Goal: Task Accomplishment & Management: Manage account settings

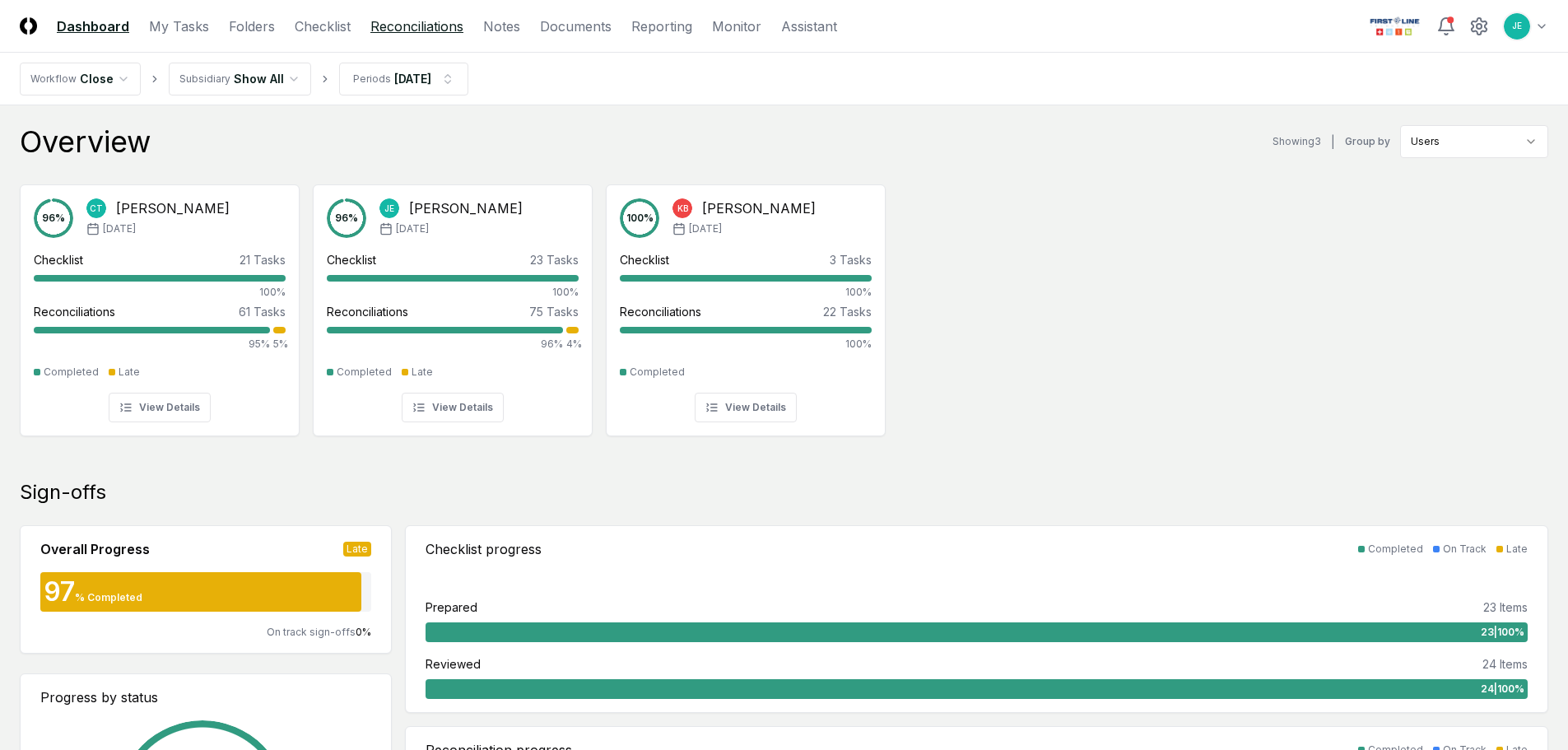
click at [413, 32] on link "Reconciliations" at bounding box center [417, 26] width 93 height 20
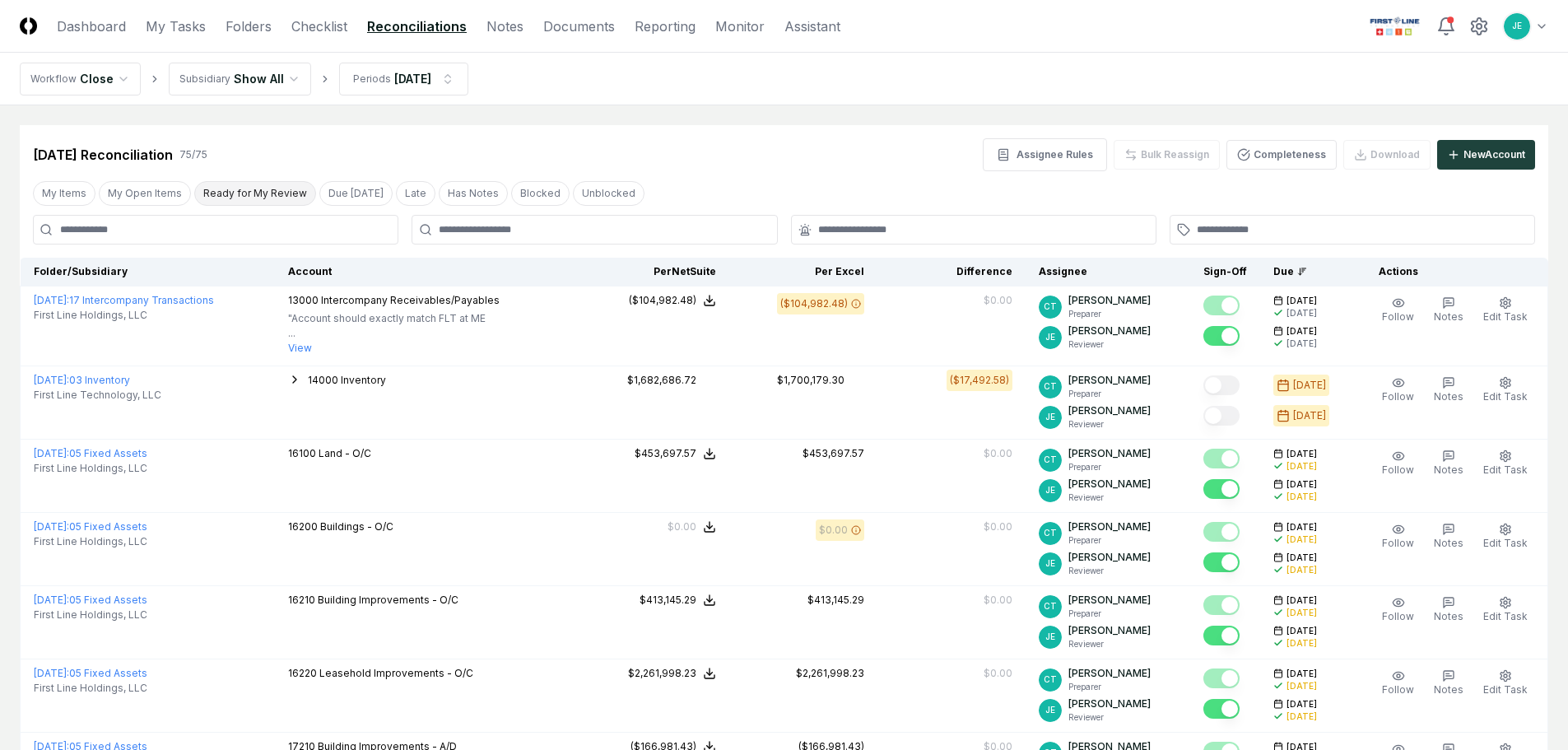
click at [263, 201] on button "Ready for My Review" at bounding box center [254, 194] width 122 height 25
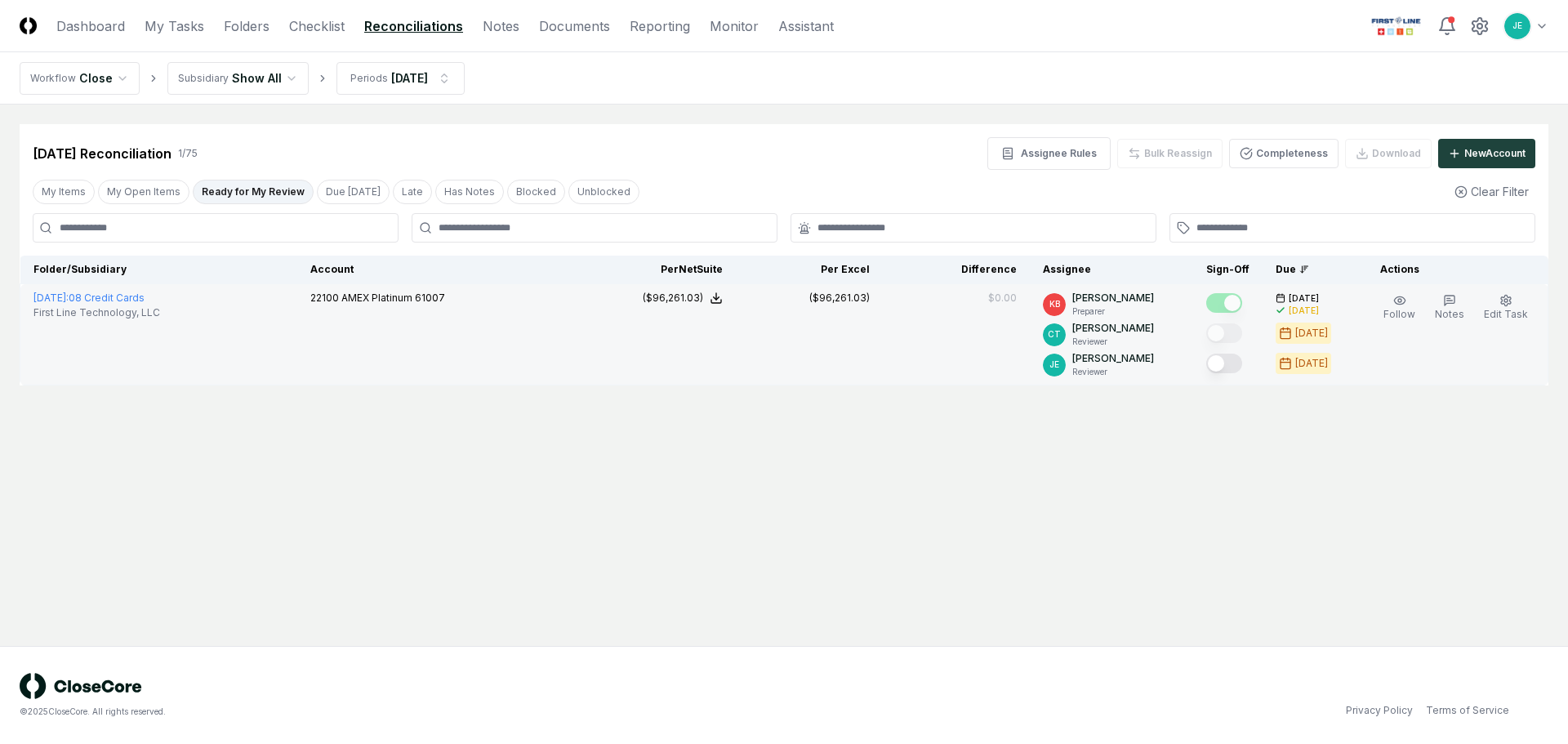
click at [1231, 360] on button "Mark complete" at bounding box center [1224, 363] width 36 height 20
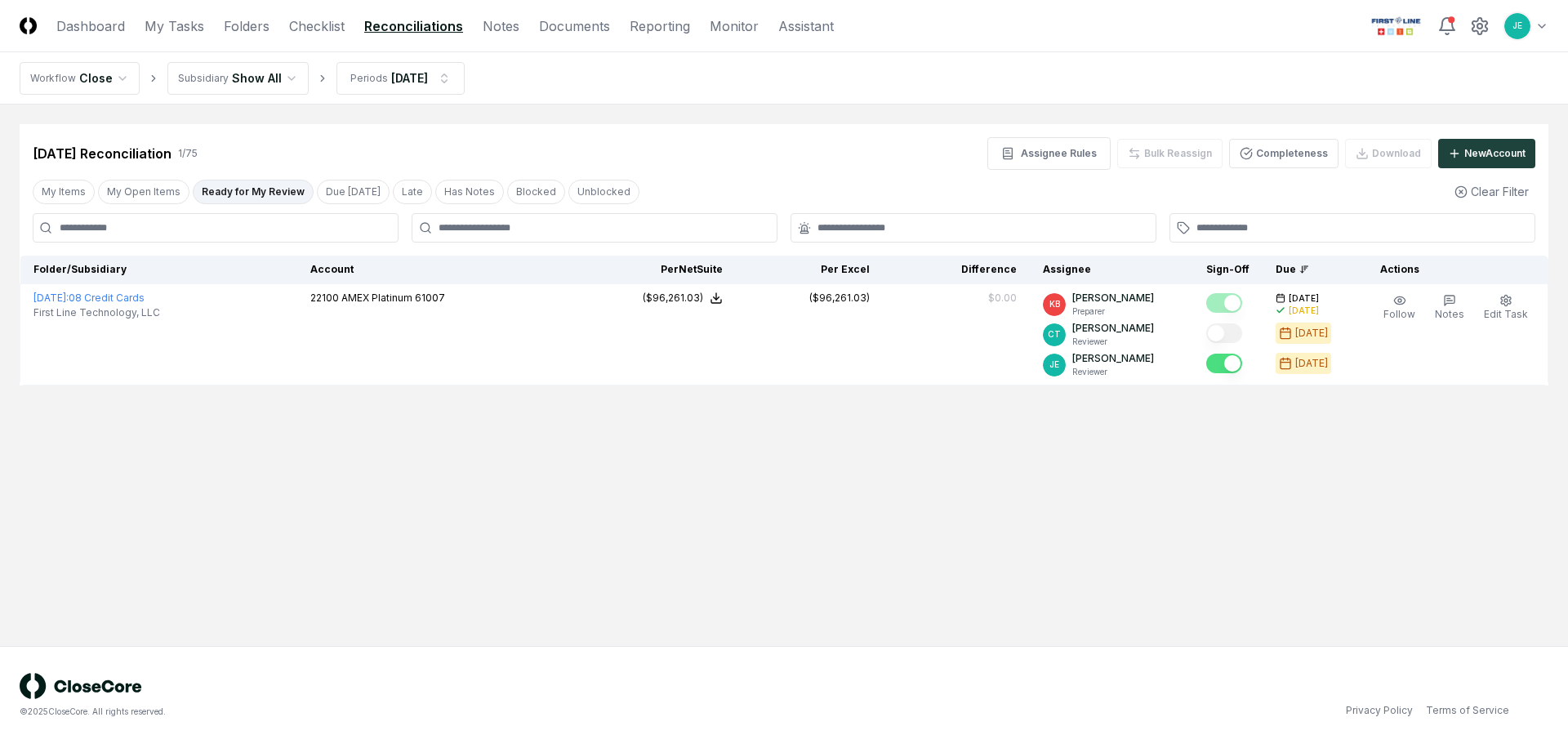
click at [934, 478] on main "Cancel Reassign [DATE] Reconciliation 1 / 75 Assignee Rules Bulk Reassign Compl…" at bounding box center [784, 375] width 1568 height 541
